Goal: Navigation & Orientation: Find specific page/section

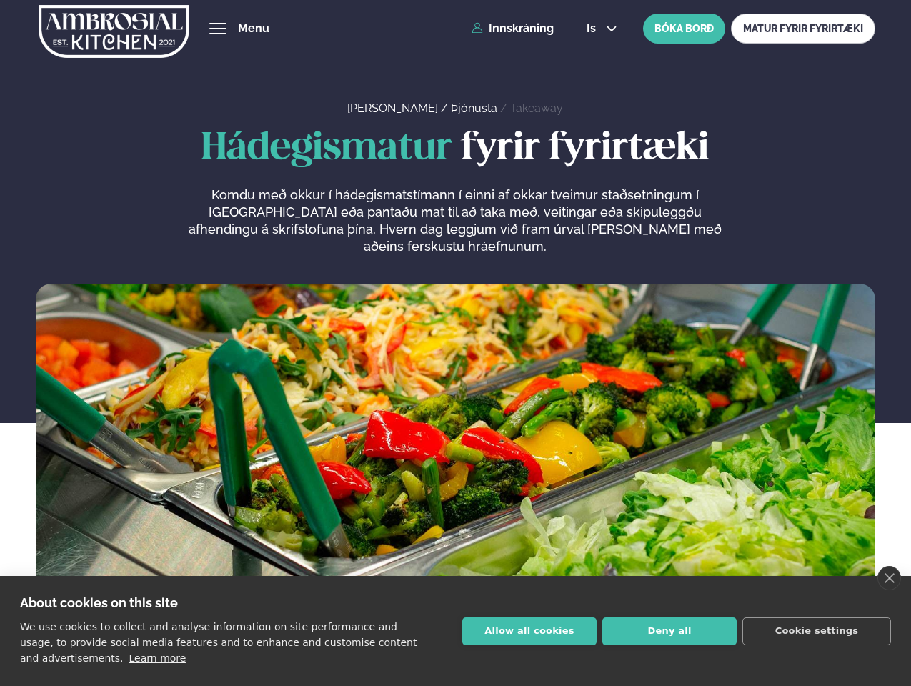
click at [889, 578] on link "close" at bounding box center [889, 578] width 24 height 24
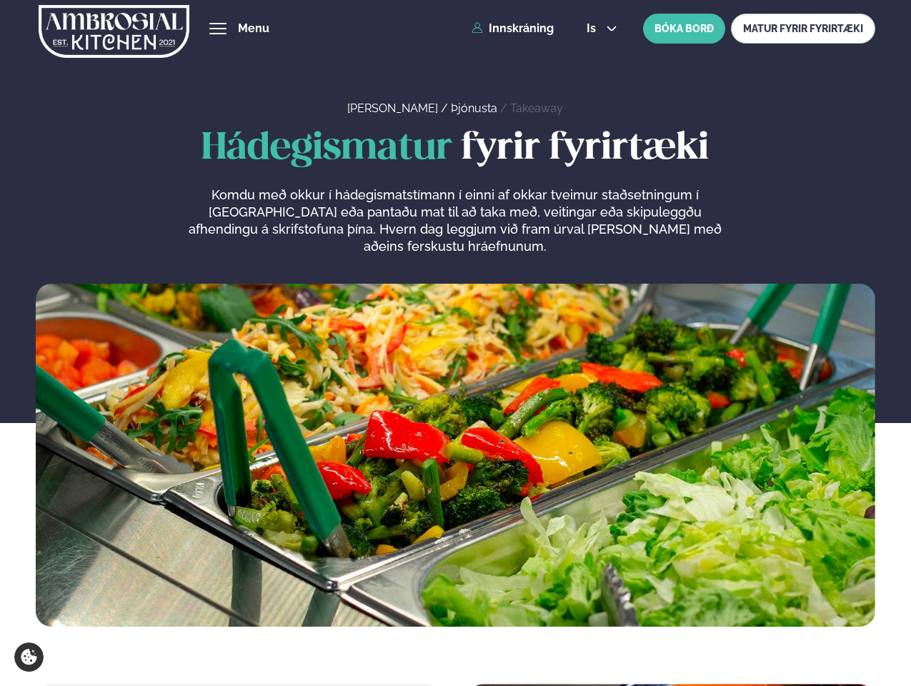
click at [218, 29] on span "hamburger" at bounding box center [217, 28] width 13 height 13
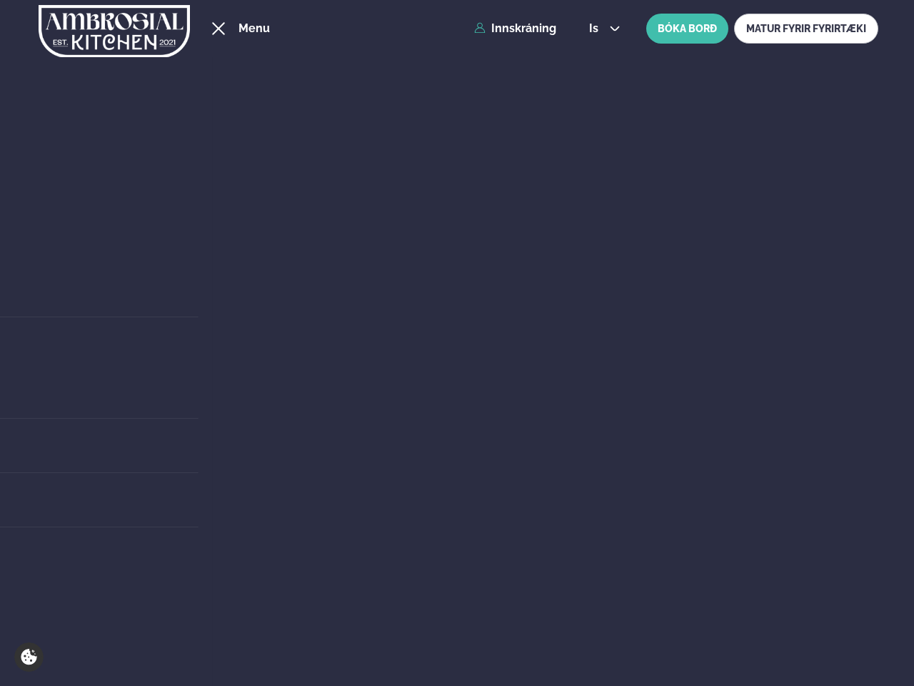
click at [600, 29] on span "is" at bounding box center [596, 28] width 14 height 11
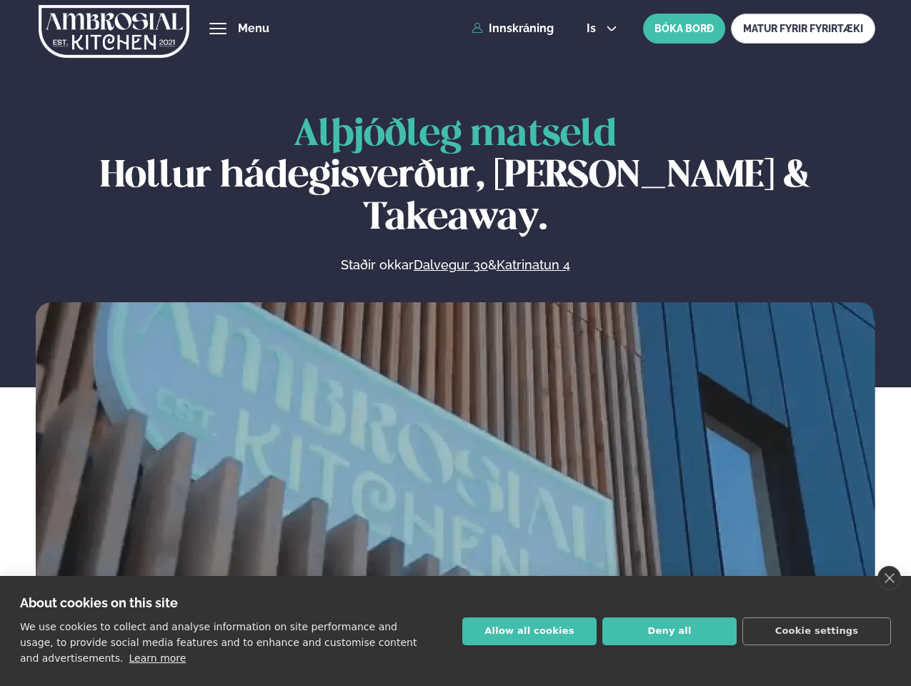
click at [889, 578] on link "close" at bounding box center [889, 578] width 24 height 24
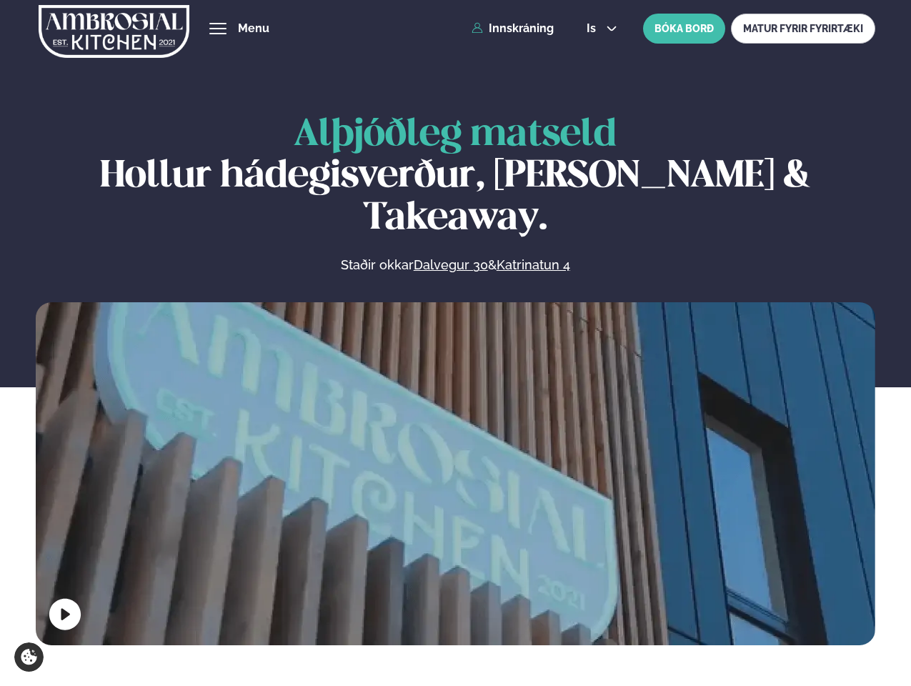
click at [218, 29] on span "hamburger" at bounding box center [217, 28] width 13 height 13
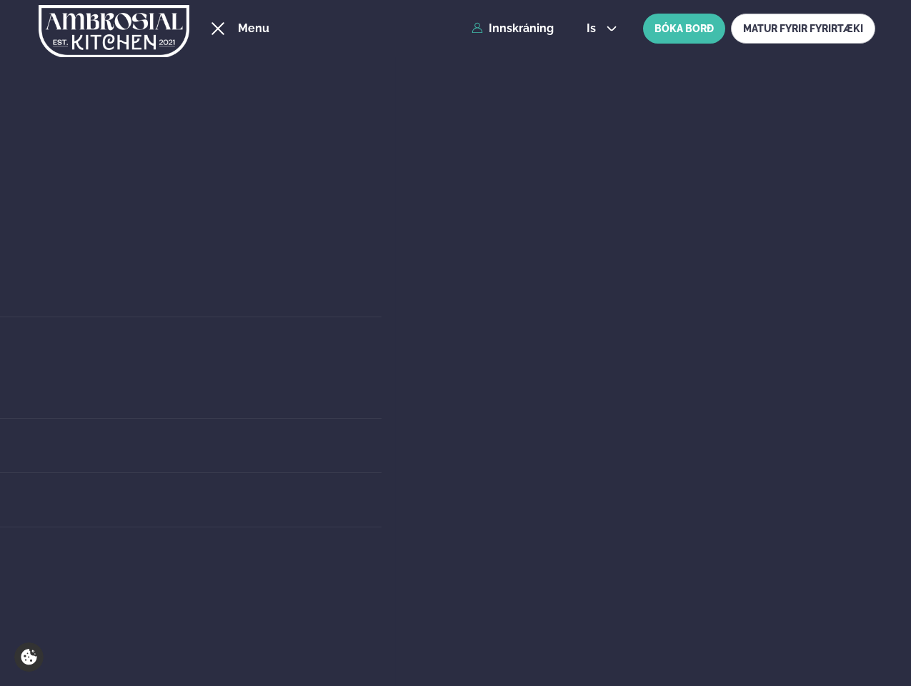
click at [600, 29] on span "is" at bounding box center [593, 28] width 14 height 11
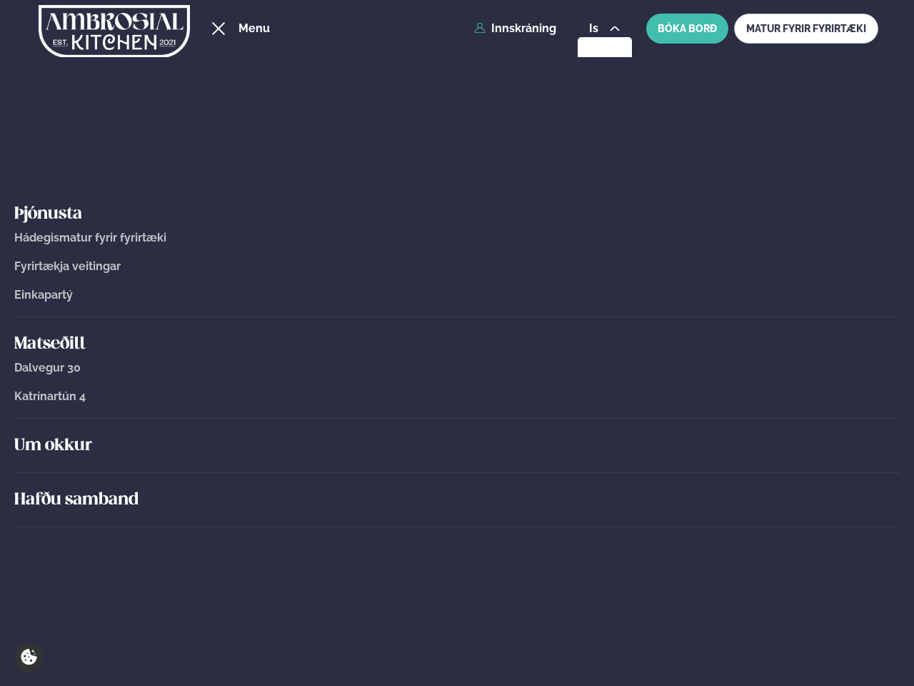
click at [455, 470] on div "Um okkur" at bounding box center [457, 446] width 886 height 54
